Goal: Transaction & Acquisition: Subscribe to service/newsletter

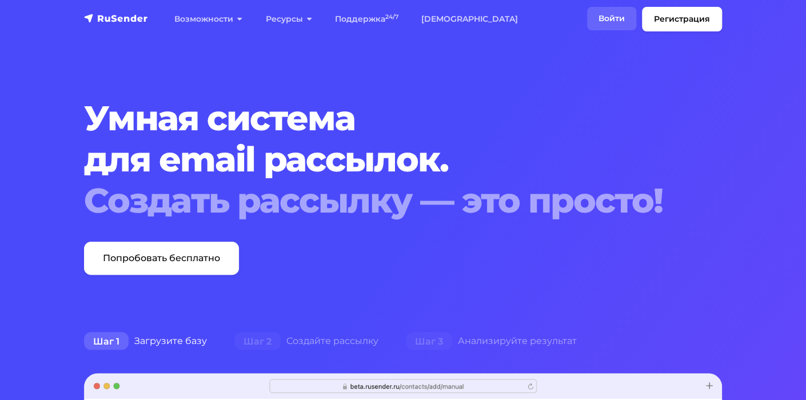
click at [615, 18] on link "Войти" at bounding box center [611, 18] width 49 height 23
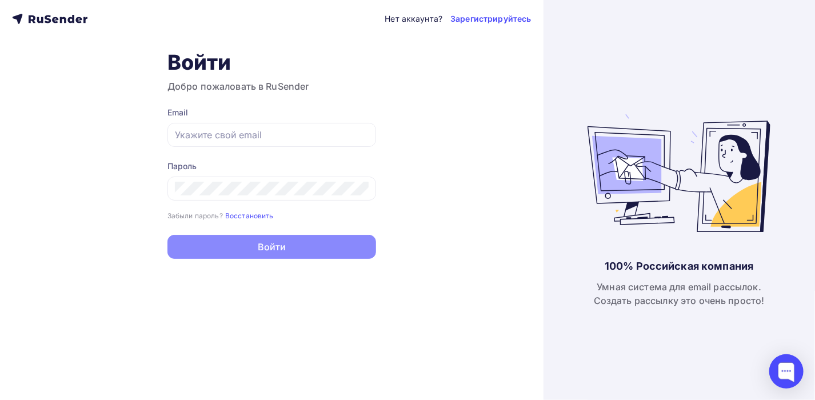
click at [480, 25] on div "Нет аккаунта? Зарегистрируйтесь" at bounding box center [458, 19] width 146 height 14
click at [481, 20] on link "Зарегистрируйтесь" at bounding box center [491, 18] width 81 height 11
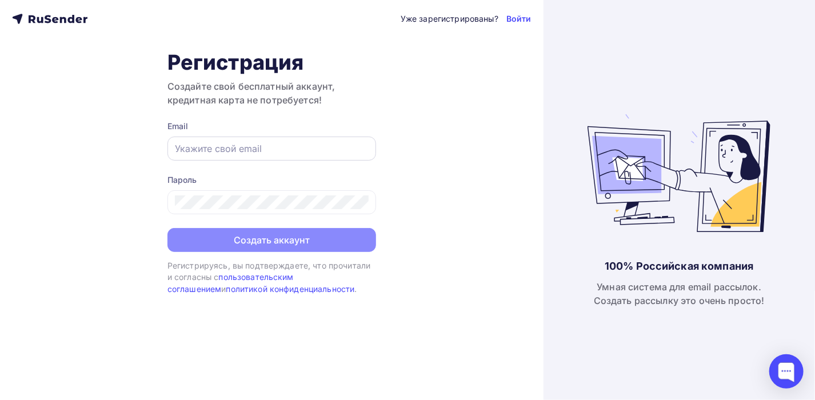
click at [269, 140] on div at bounding box center [272, 149] width 209 height 24
click at [269, 150] on input "text" at bounding box center [272, 149] width 194 height 14
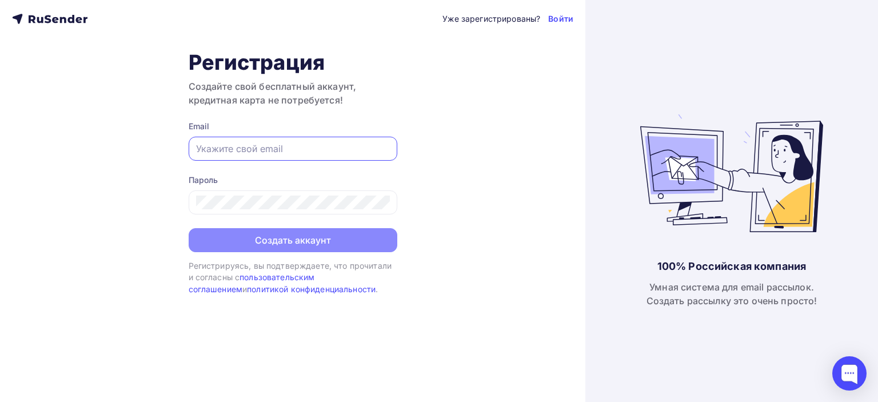
paste input "[EMAIL_ADDRESS][DOMAIN_NAME]"
type input "[EMAIL_ADDRESS][DOMAIN_NAME]"
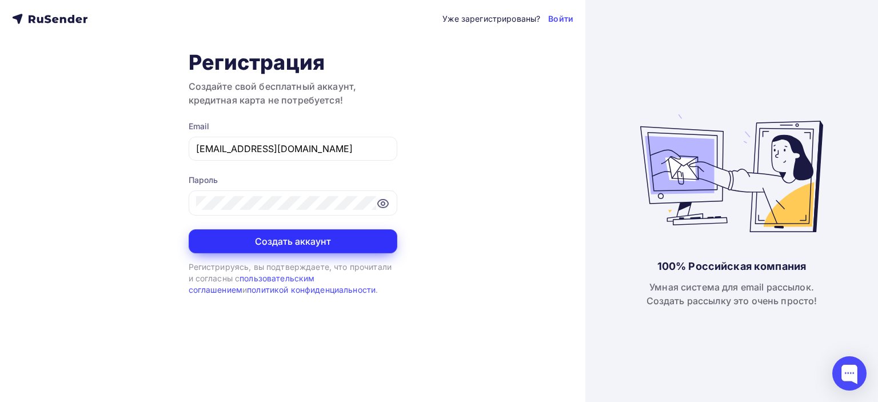
click at [373, 238] on button "Создать аккаунт" at bounding box center [293, 241] width 209 height 24
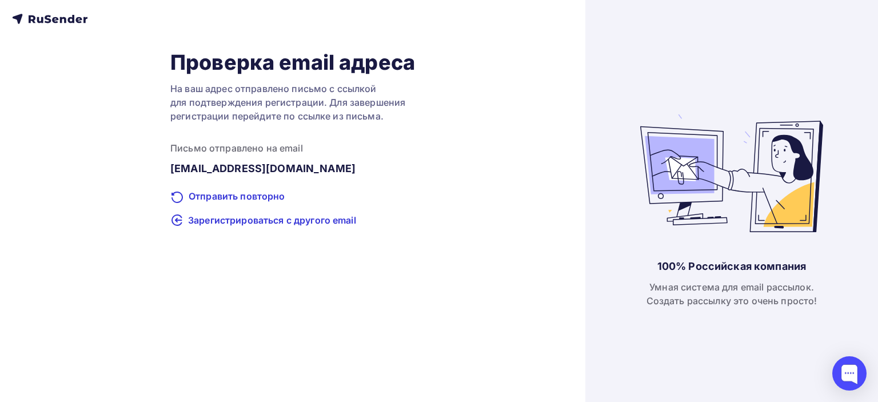
click at [81, 21] on icon at bounding box center [49, 19] width 75 height 14
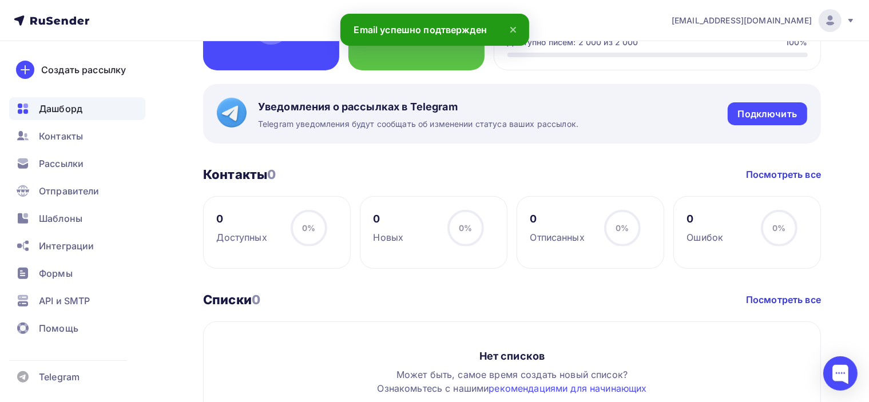
scroll to position [400, 0]
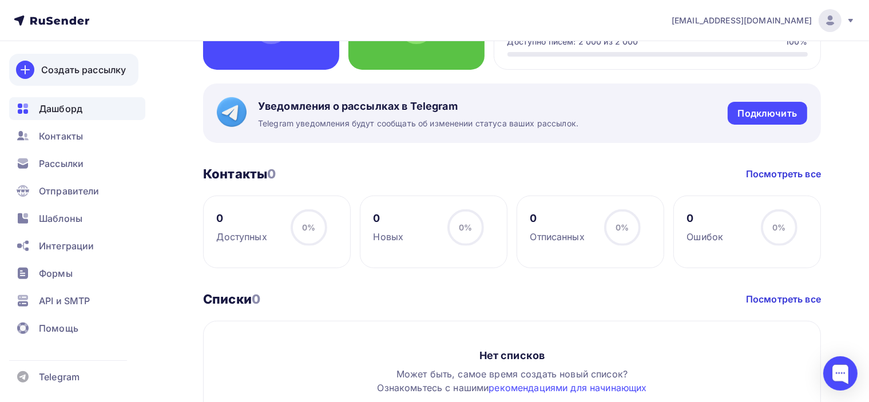
click at [83, 73] on div "Создать рассылку" at bounding box center [83, 70] width 85 height 14
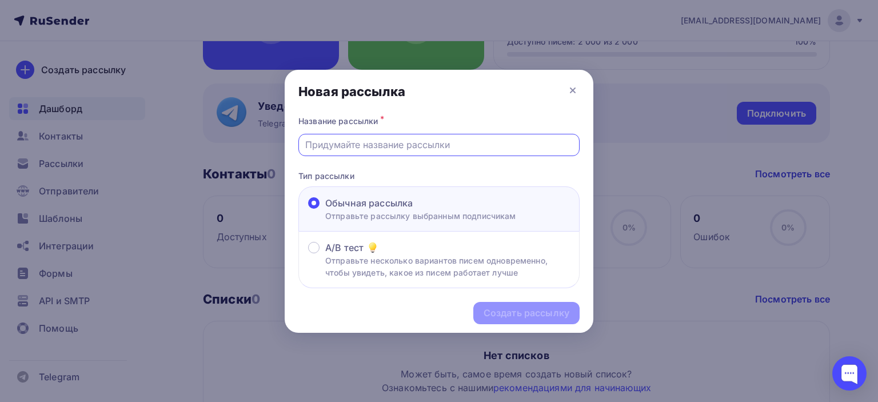
click at [432, 145] on input "text" at bounding box center [439, 145] width 268 height 14
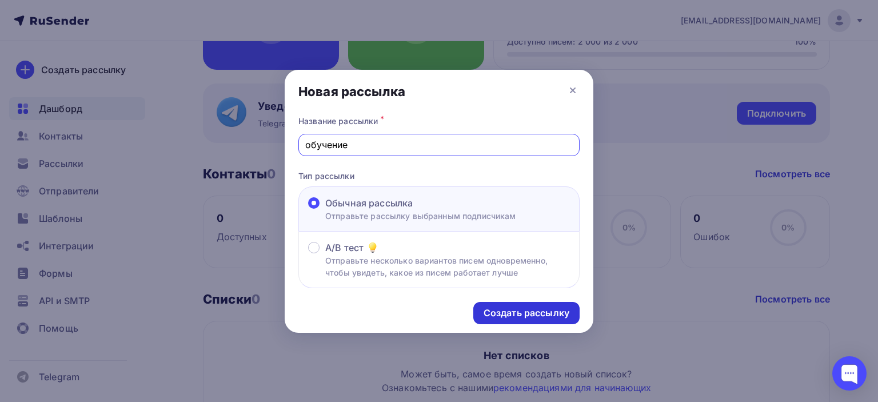
type input "обучение"
click at [537, 308] on div "Создать рассылку" at bounding box center [527, 313] width 86 height 13
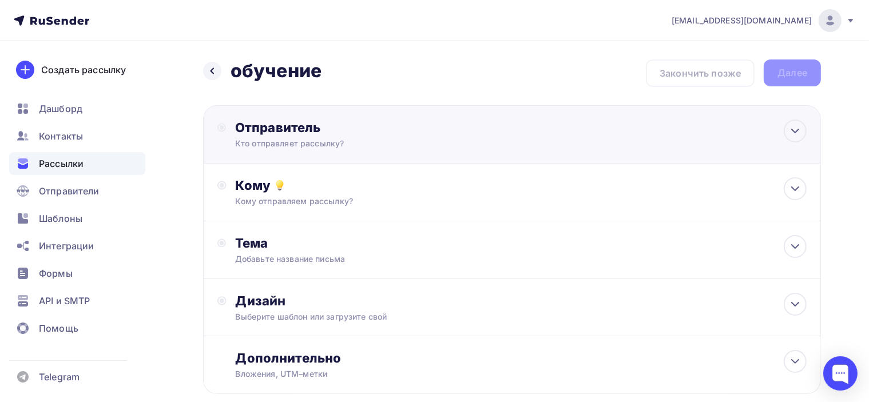
click at [540, 146] on div "Отправитель Кто отправляет рассылку? Email * viktorado4@yandex.ru viktorado4@ya…" at bounding box center [512, 134] width 618 height 58
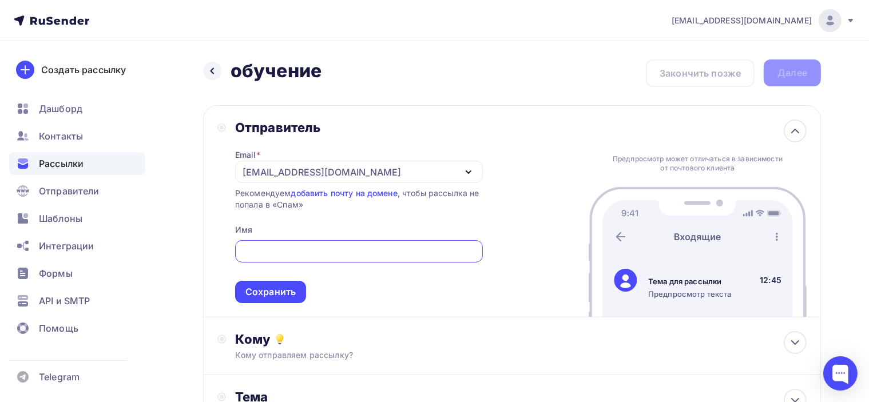
click at [370, 253] on input "text" at bounding box center [358, 252] width 234 height 14
type input "Ольга"
click at [264, 283] on div "Сохранить" at bounding box center [270, 292] width 71 height 22
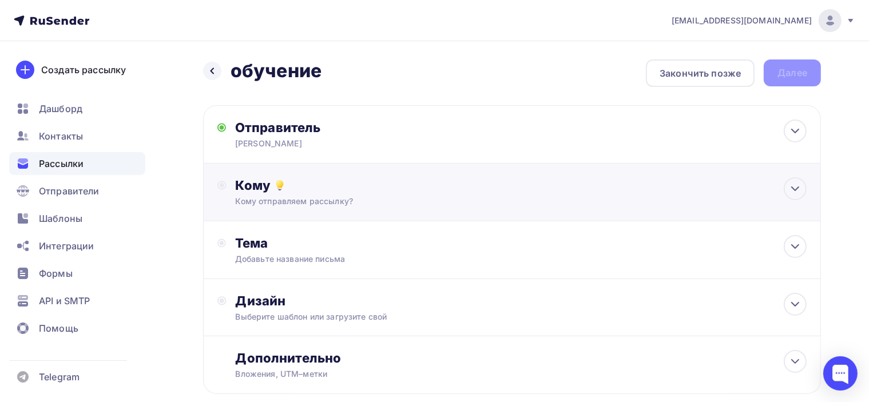
click at [324, 200] on div "Кому отправляем рассылку?" at bounding box center [493, 201] width 514 height 11
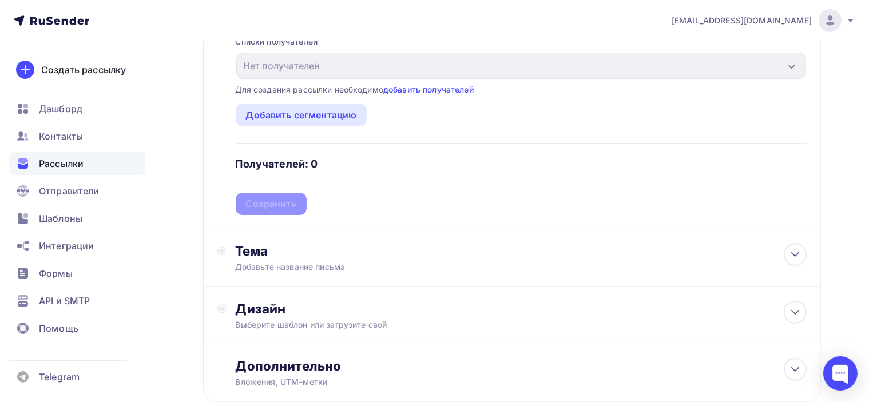
scroll to position [172, 0]
click at [223, 248] on circle at bounding box center [222, 250] width 4 height 4
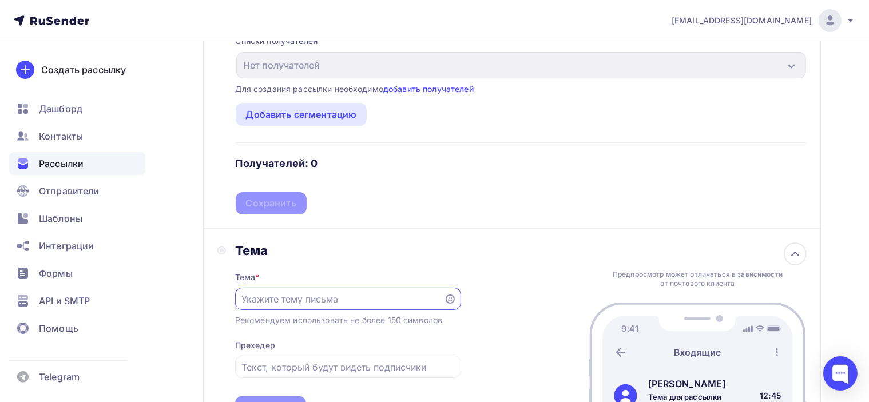
scroll to position [0, 0]
click at [281, 293] on input "text" at bounding box center [339, 300] width 196 height 14
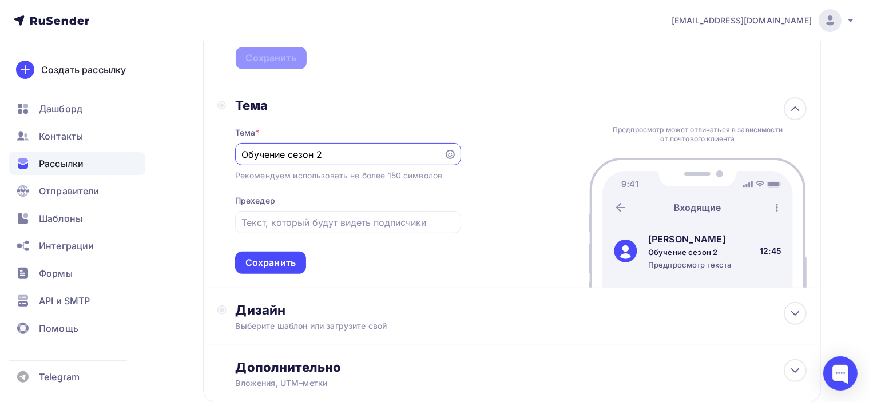
scroll to position [343, 0]
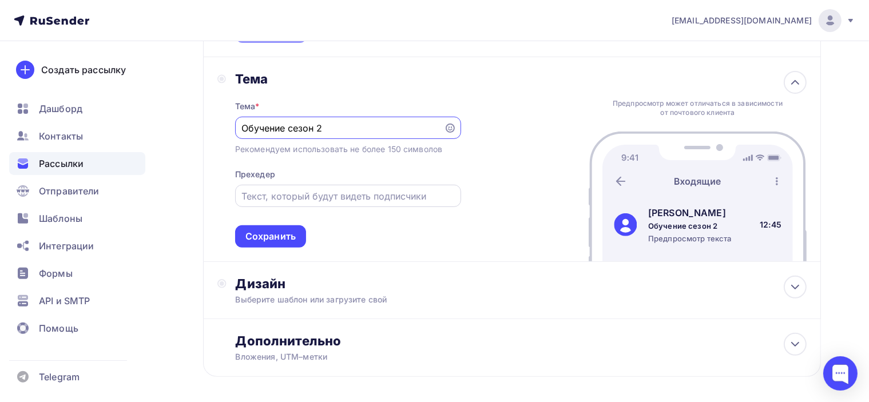
type input "Обучение сезон 2"
click at [423, 198] on input "text" at bounding box center [347, 196] width 213 height 14
drag, startPoint x: 436, startPoint y: 196, endPoint x: 415, endPoint y: 196, distance: 21.2
click at [415, 196] on input "text" at bounding box center [347, 196] width 213 height 14
click at [237, 192] on div at bounding box center [348, 196] width 226 height 22
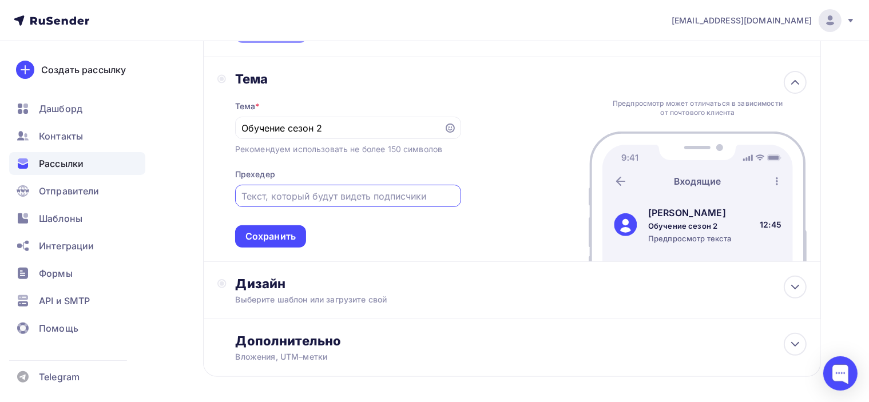
paste input "Постоянно совершенствуемся"
type input "Постоянно совершенствуемся"
click at [292, 230] on div "Сохранить" at bounding box center [270, 236] width 50 height 13
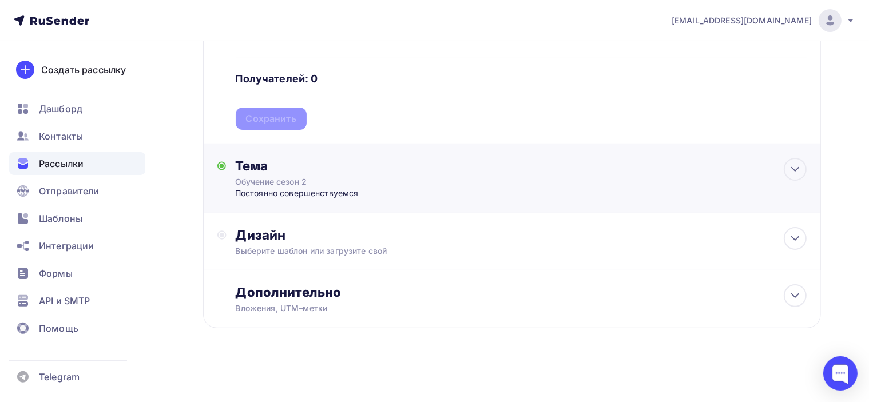
scroll to position [254, 0]
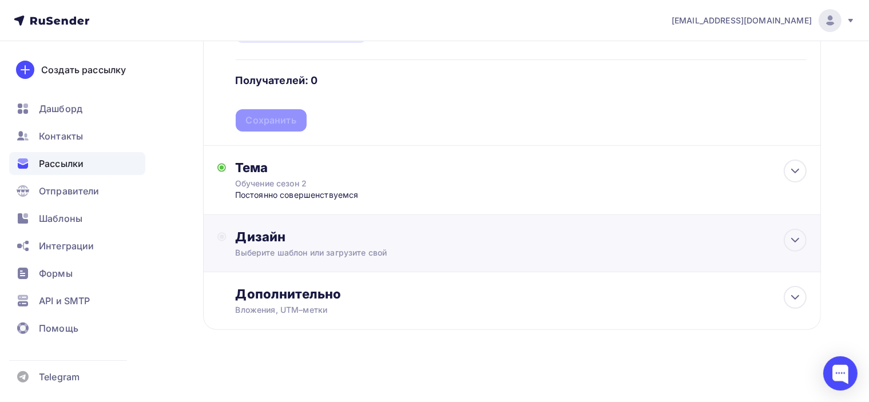
click at [306, 248] on div "Выберите шаблон или загрузите свой" at bounding box center [493, 252] width 514 height 11
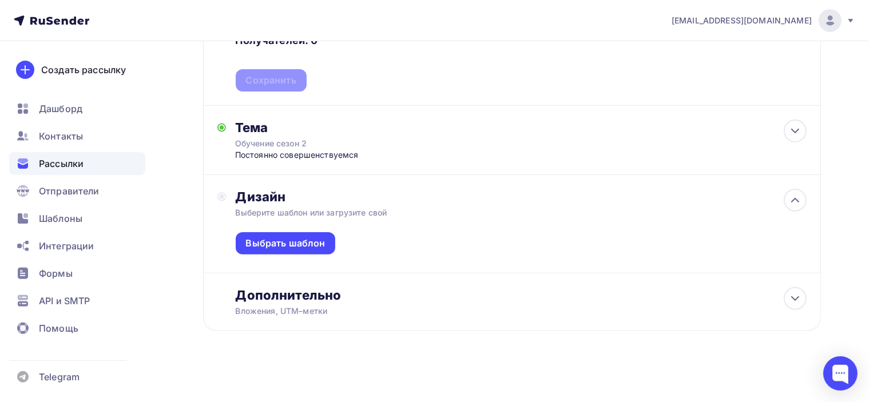
scroll to position [296, 0]
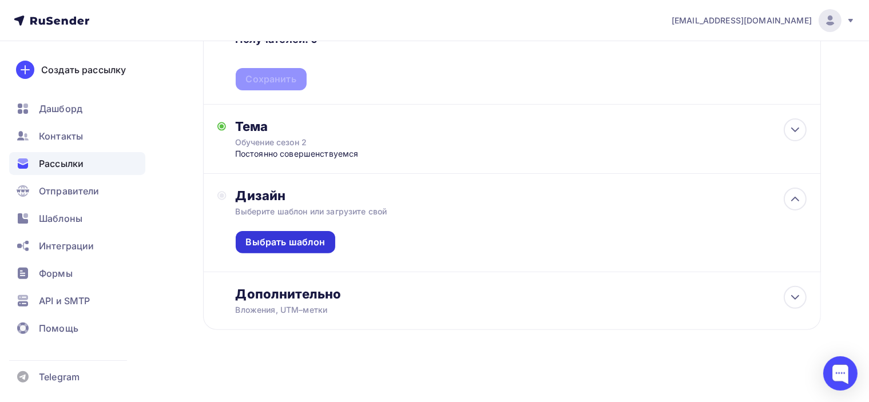
click at [305, 237] on div "Выбрать шаблон" at bounding box center [285, 242] width 79 height 13
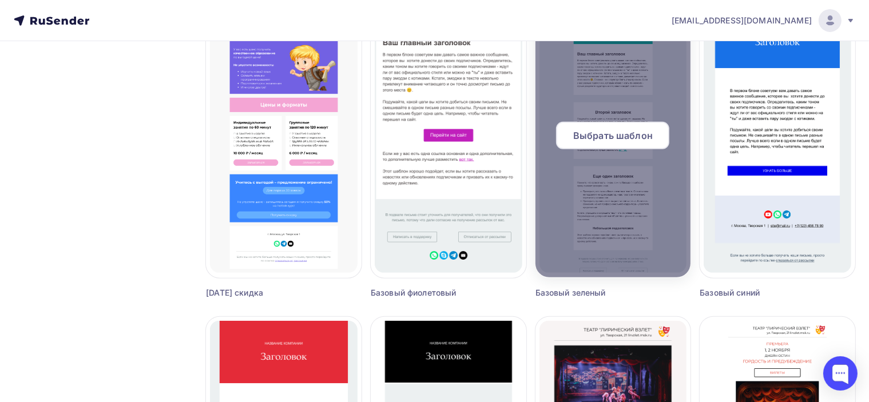
scroll to position [343, 0]
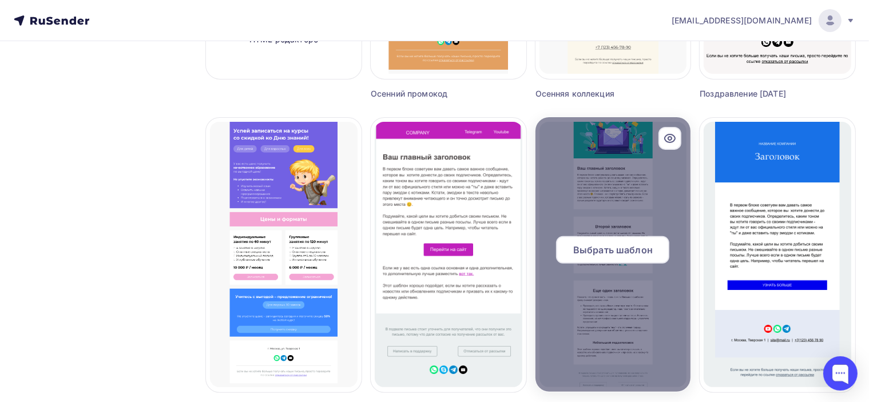
click at [673, 134] on icon at bounding box center [670, 138] width 10 height 8
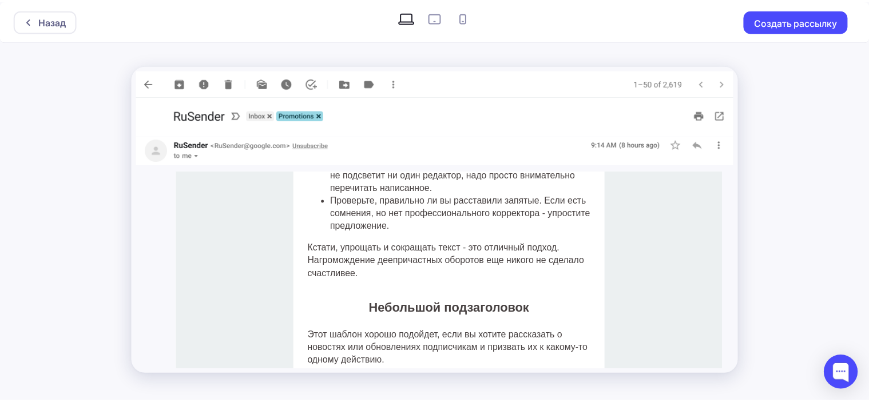
scroll to position [830, 0]
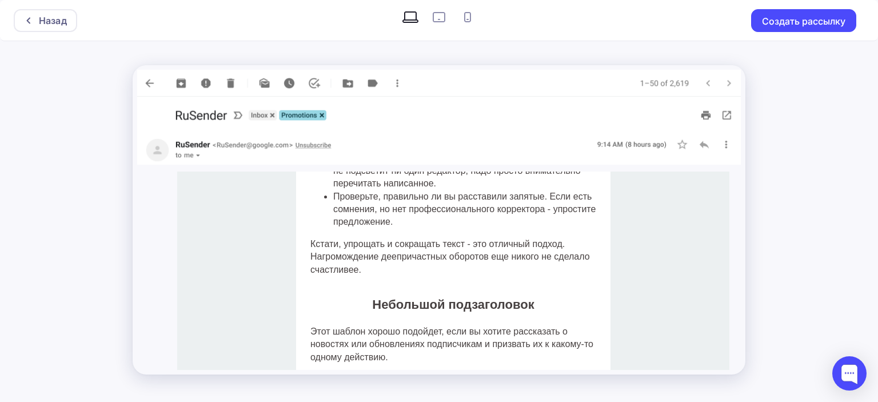
click at [819, 160] on div "Назад Создать рассылку" at bounding box center [439, 201] width 878 height 402
click at [792, 307] on div "Назад Создать рассылку" at bounding box center [439, 201] width 878 height 402
click at [30, 25] on div "Назад" at bounding box center [45, 20] width 63 height 23
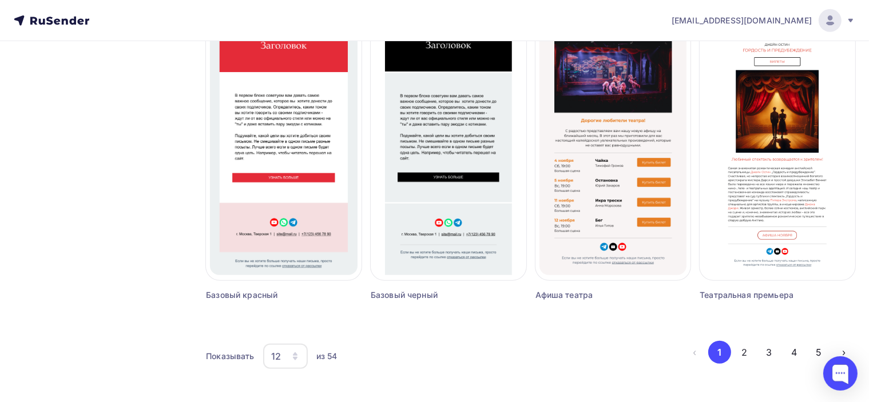
scroll to position [771, 0]
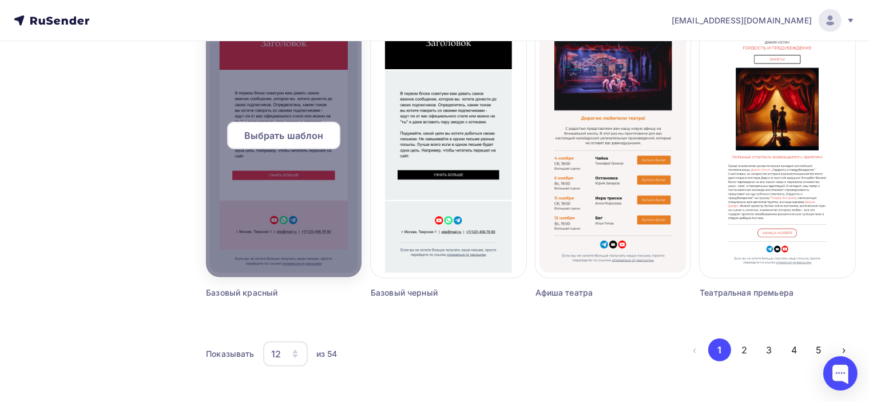
click at [301, 140] on span "Выбрать шаблон" at bounding box center [283, 136] width 79 height 14
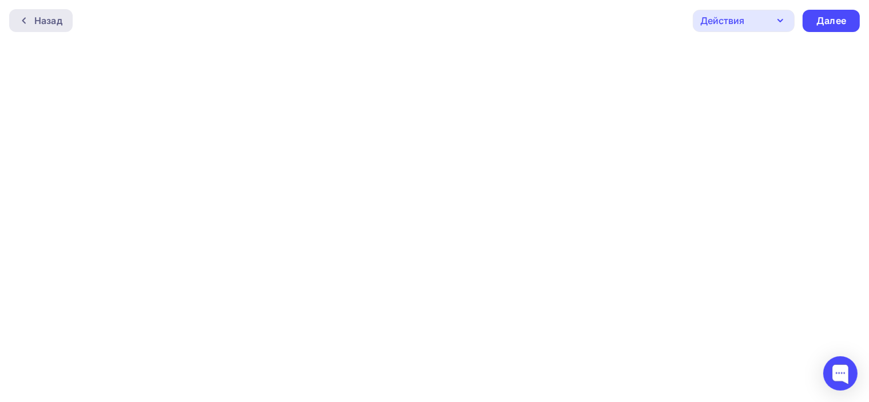
click at [44, 29] on div "Назад" at bounding box center [40, 20] width 63 height 23
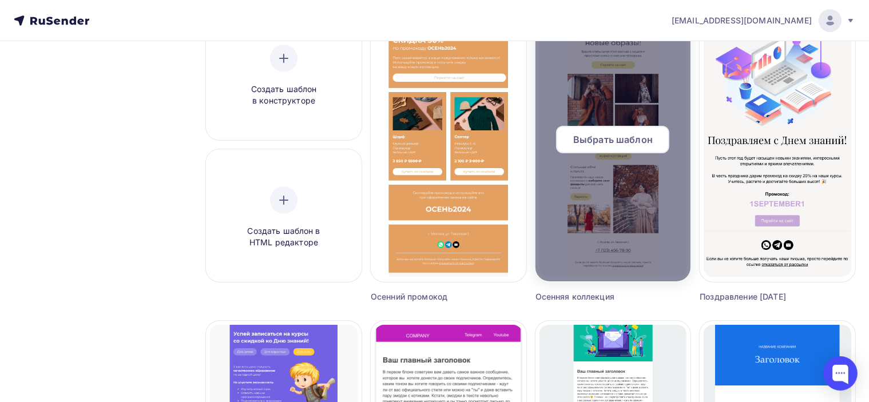
scroll to position [172, 0]
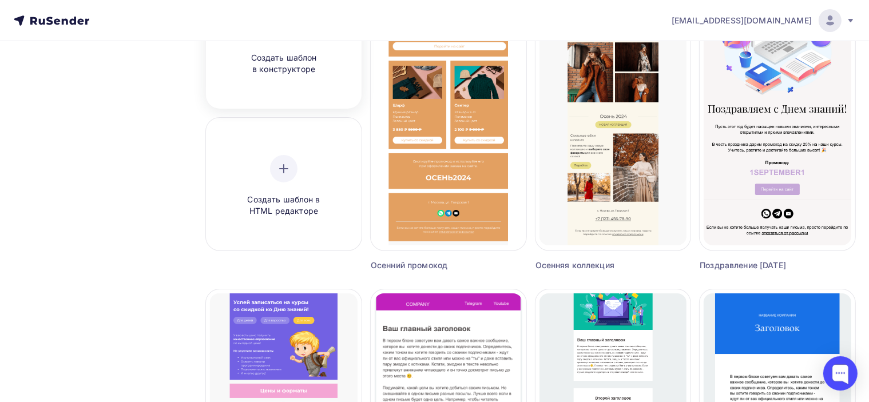
click at [319, 78] on div "Создать шаблон в конструкторе" at bounding box center [284, 44] width 148 height 128
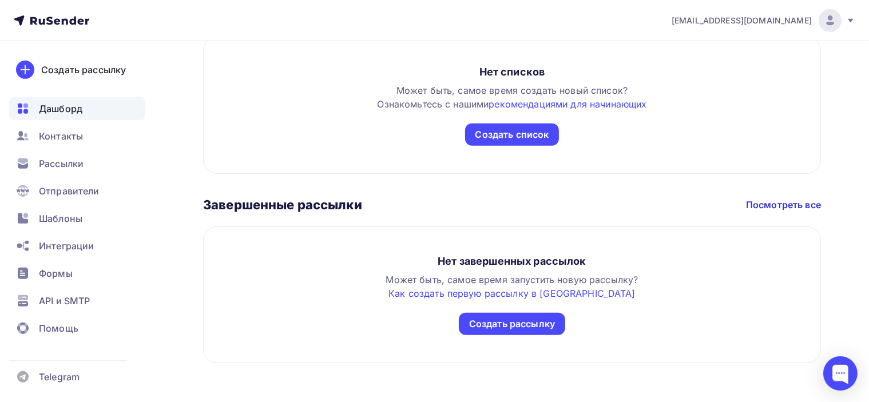
scroll to position [690, 0]
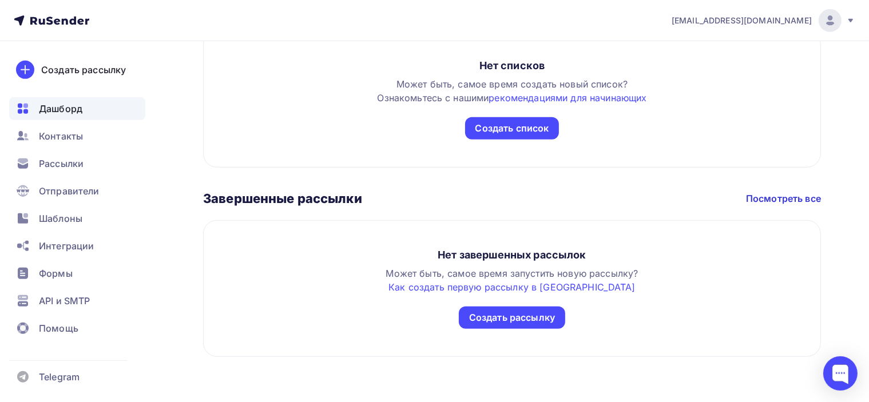
click at [77, 109] on span "Дашборд" at bounding box center [60, 109] width 43 height 14
click at [103, 75] on div "Создать рассылку" at bounding box center [83, 70] width 85 height 14
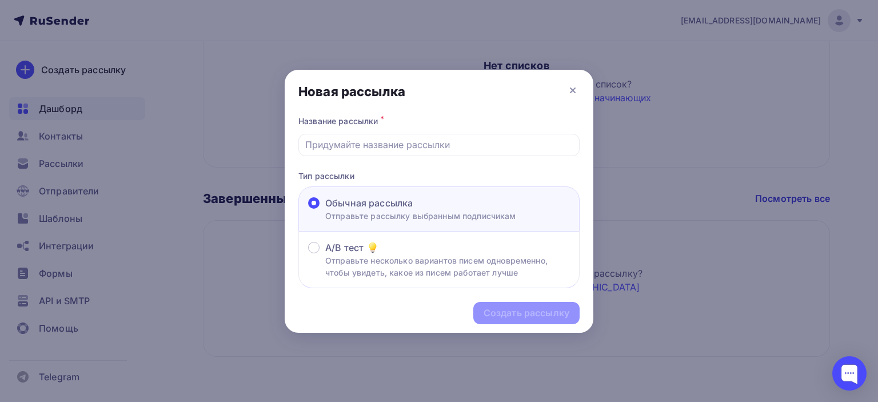
click at [462, 213] on p "Отправьте рассылку выбранным подписчикам" at bounding box center [420, 216] width 191 height 12
click at [325, 210] on input "Обычная рассылка Отправьте рассылку выбранным подписчикам" at bounding box center [325, 210] width 0 height 0
click at [500, 317] on div "Создать рассылку" at bounding box center [439, 313] width 309 height 50
click at [571, 312] on div "Создать рассылку" at bounding box center [439, 313] width 309 height 50
click at [574, 93] on icon at bounding box center [573, 90] width 14 height 14
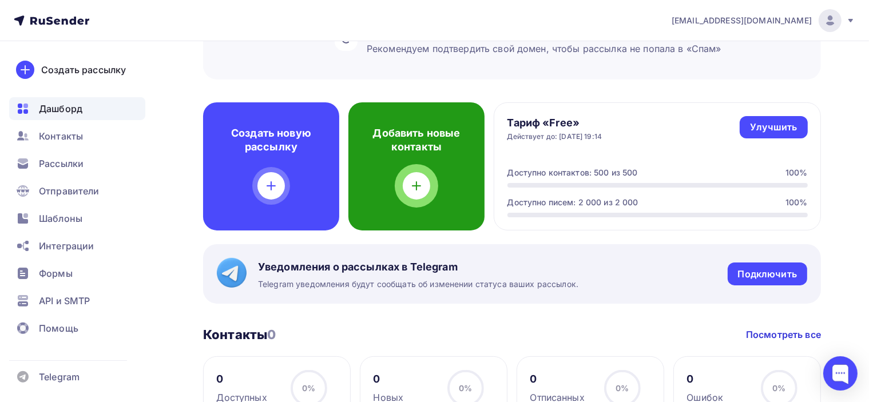
scroll to position [290, 0]
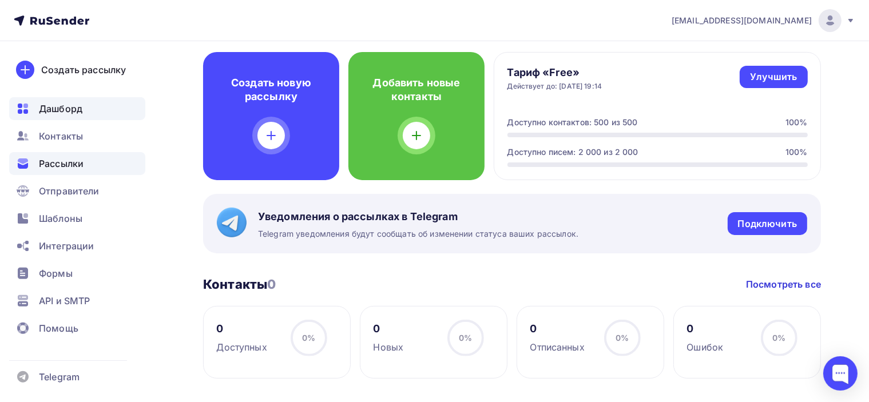
click at [62, 157] on span "Рассылки" at bounding box center [61, 164] width 45 height 14
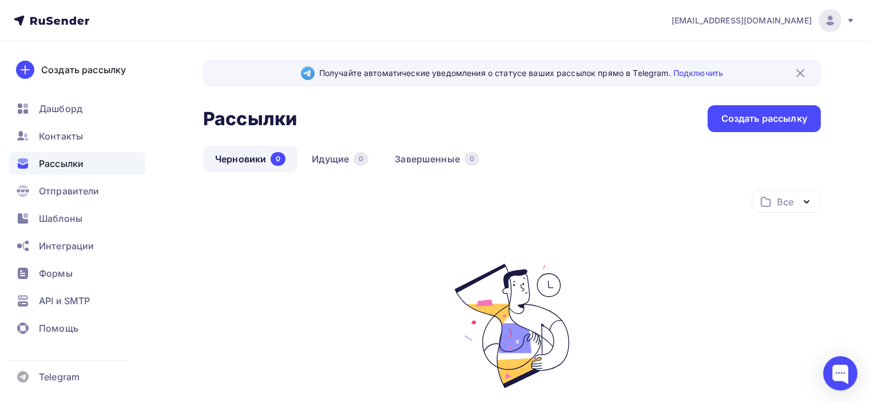
click at [252, 164] on link "Черновики 0" at bounding box center [250, 159] width 94 height 26
click at [73, 212] on span "Шаблоны" at bounding box center [60, 219] width 43 height 14
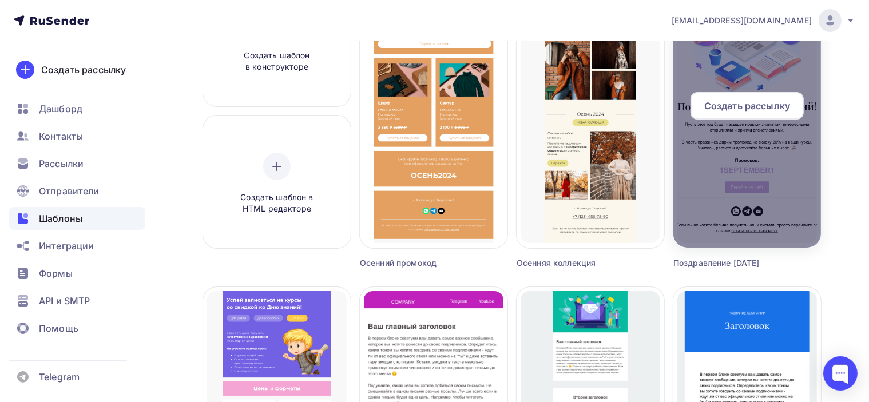
scroll to position [229, 0]
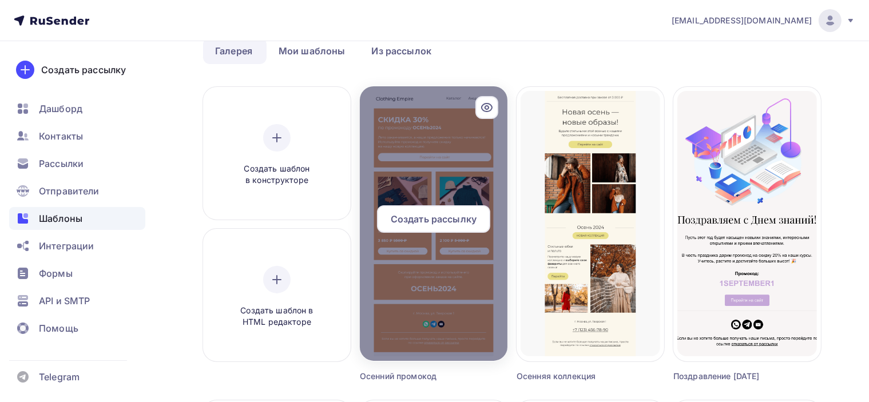
scroll to position [57, 0]
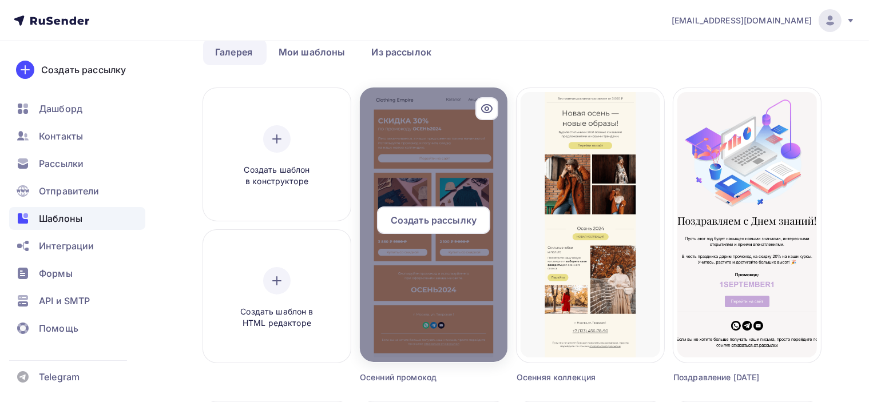
click at [485, 105] on icon at bounding box center [487, 109] width 14 height 14
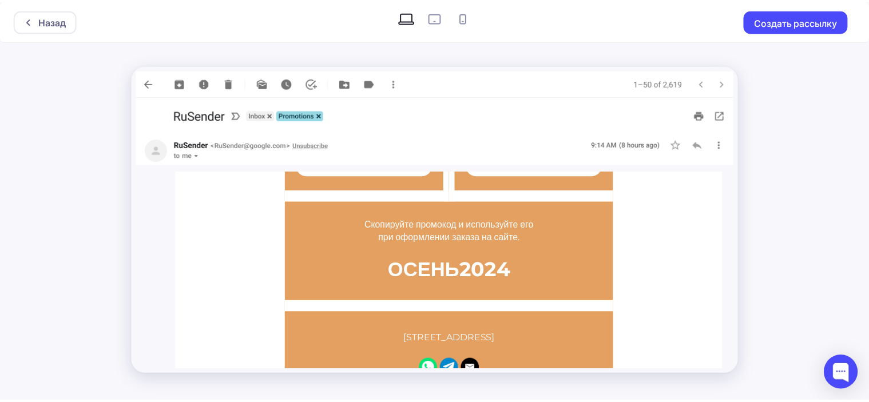
scroll to position [459, 0]
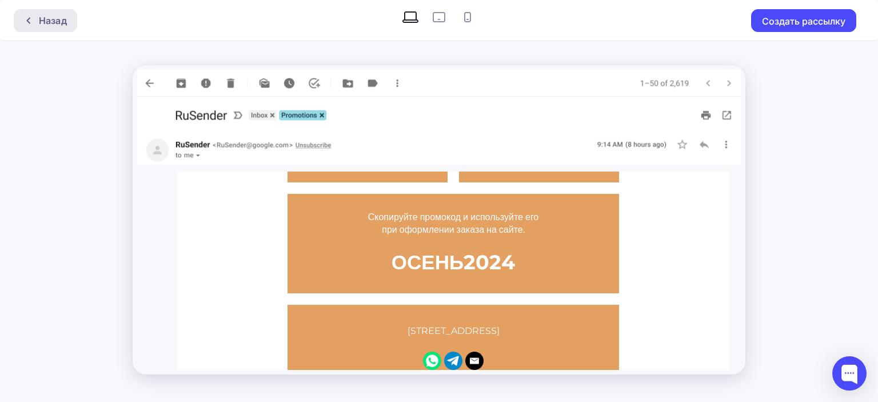
click at [58, 17] on div "Назад" at bounding box center [53, 21] width 28 height 14
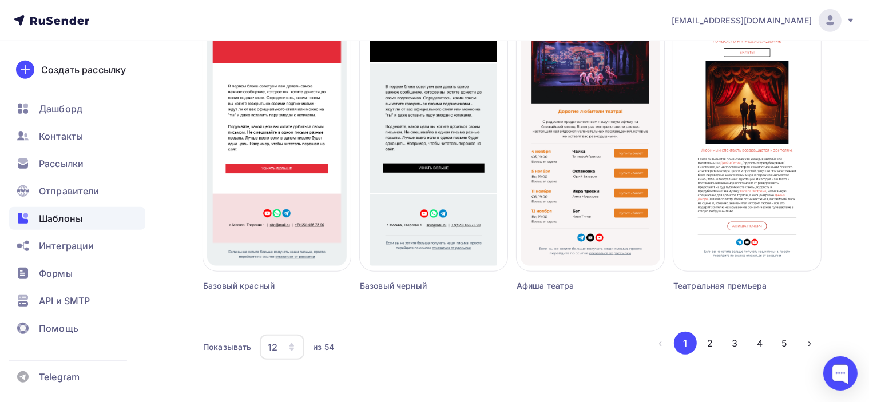
scroll to position [794, 0]
